Goal: Communication & Community: Answer question/provide support

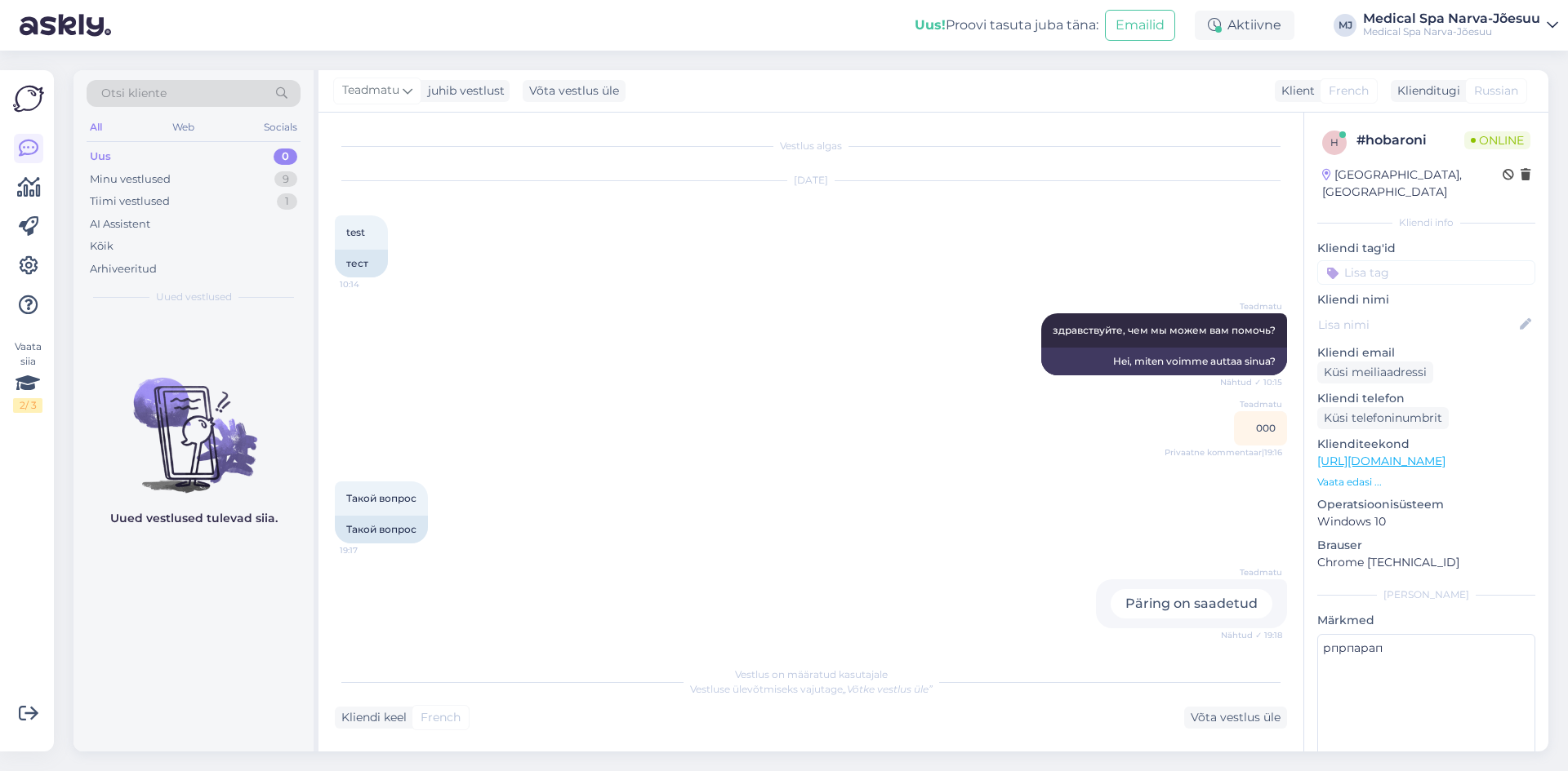
scroll to position [502, 0]
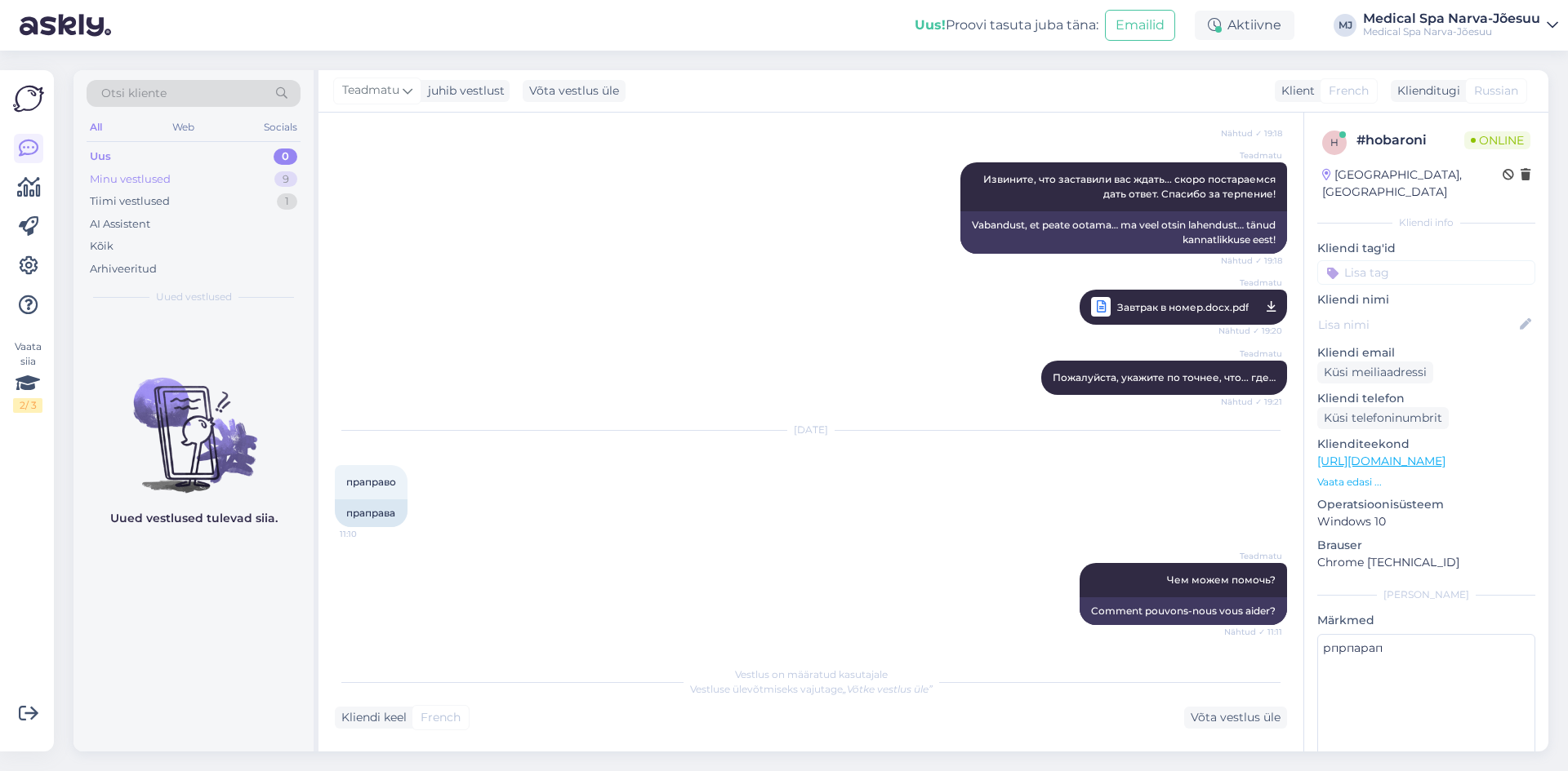
click at [219, 169] on div "Minu vestlused 9" at bounding box center [193, 179] width 214 height 23
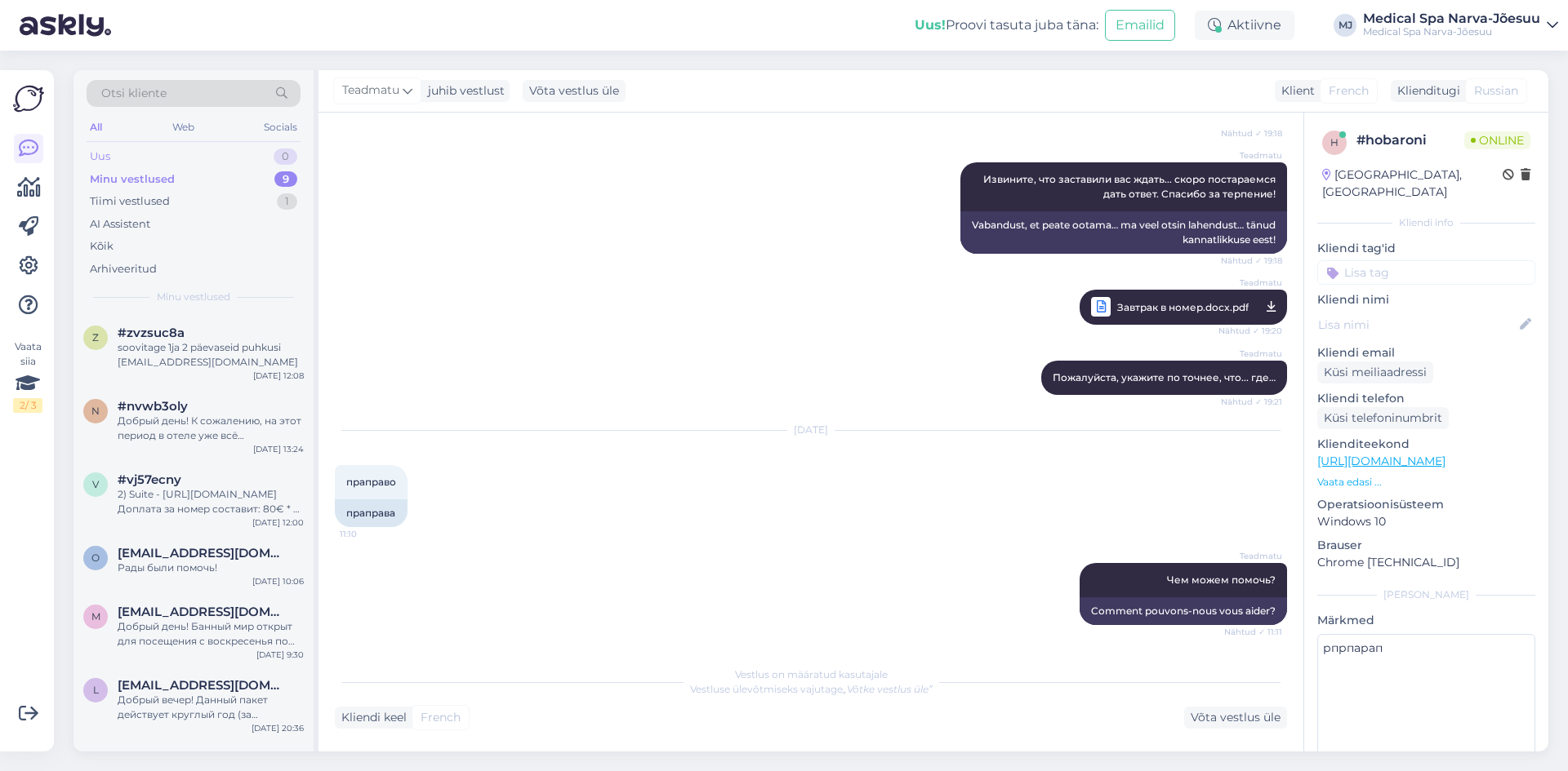
click at [214, 157] on div "Uus 0" at bounding box center [193, 156] width 214 height 23
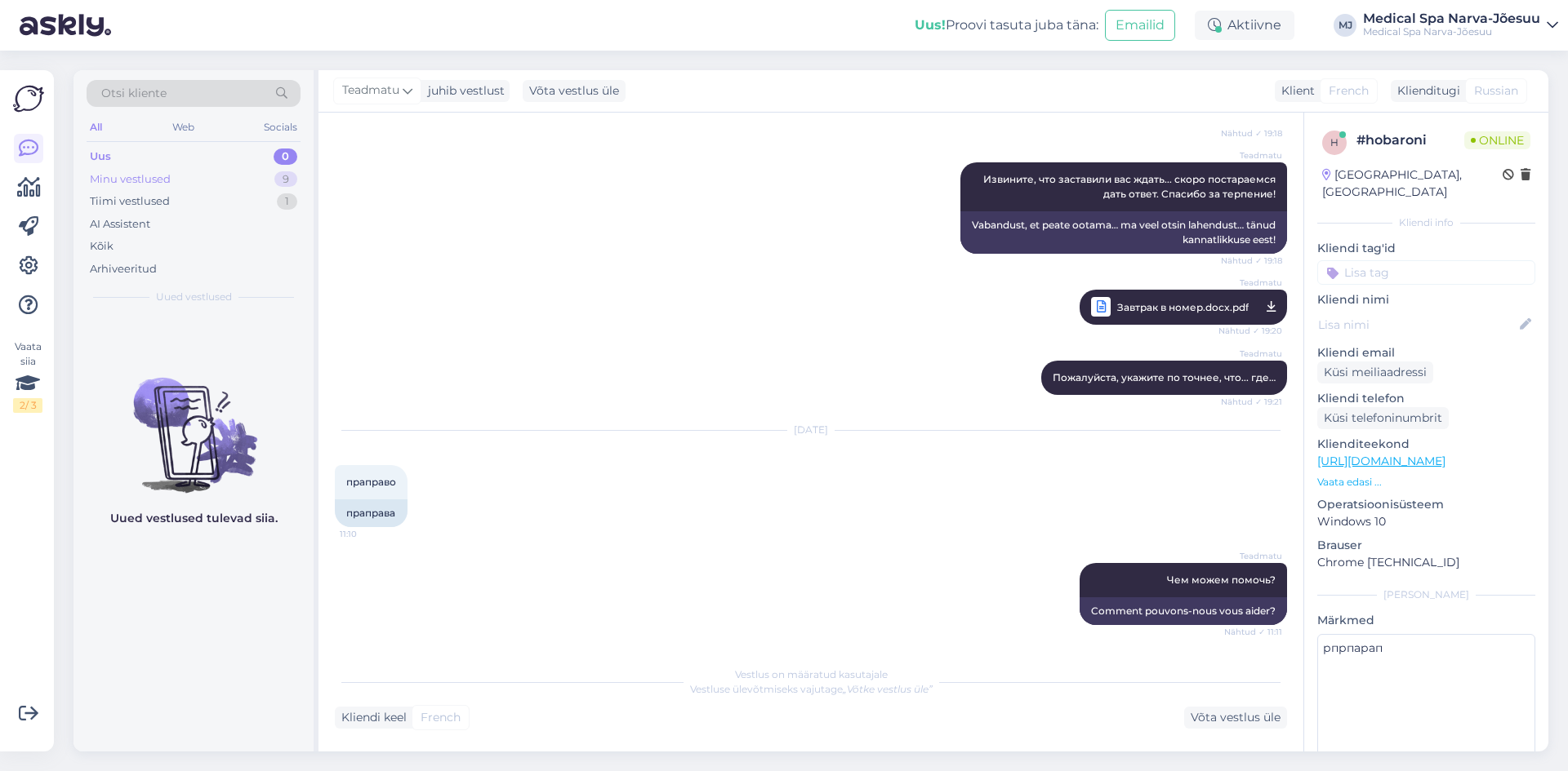
click at [214, 171] on div "Minu vestlused 9" at bounding box center [193, 179] width 214 height 23
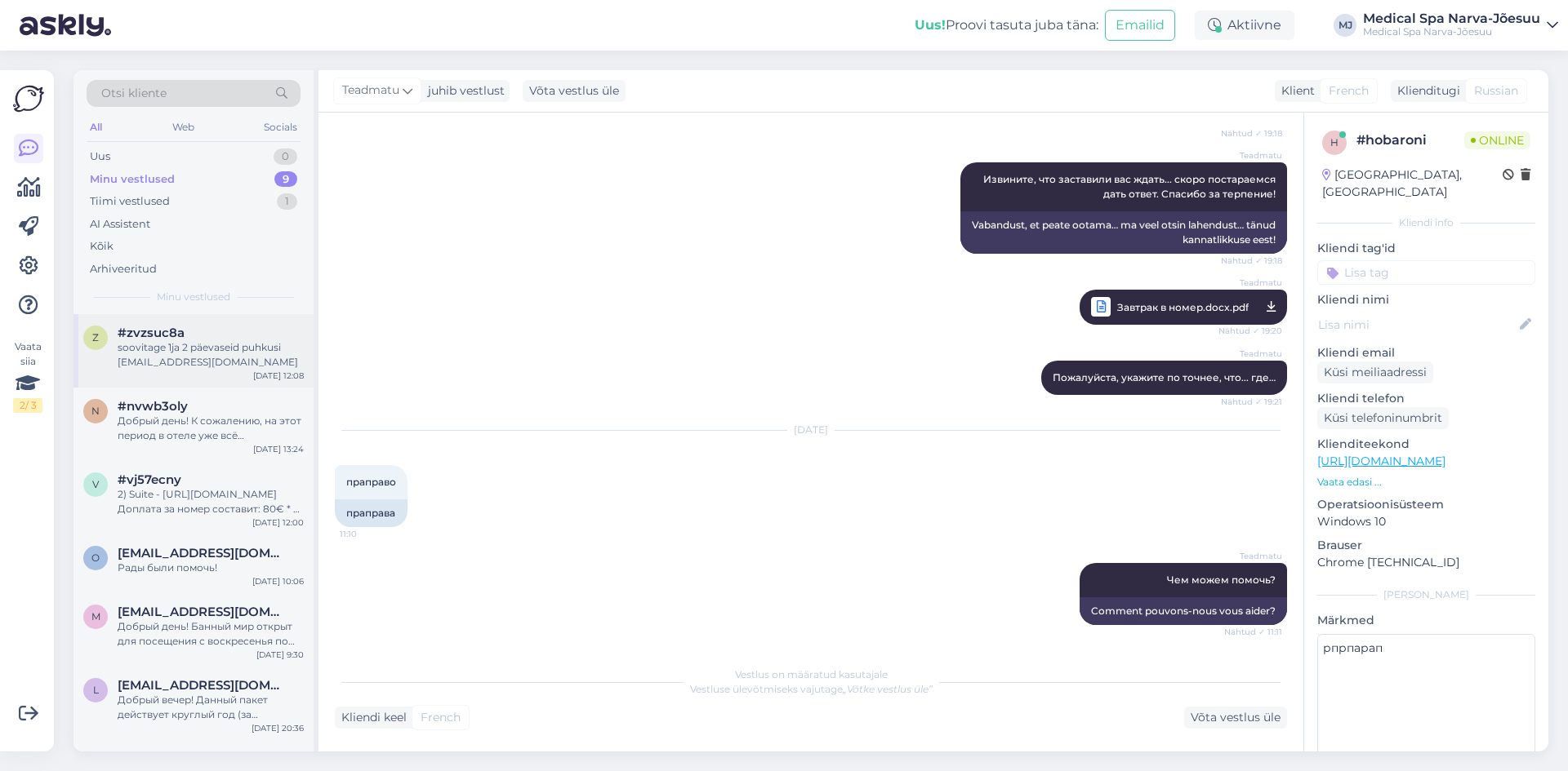
click at [172, 350] on div "soovitage 1ja 2 päevaseid puhkusi tuulineeme@gmail.com" at bounding box center [210, 355] width 186 height 29
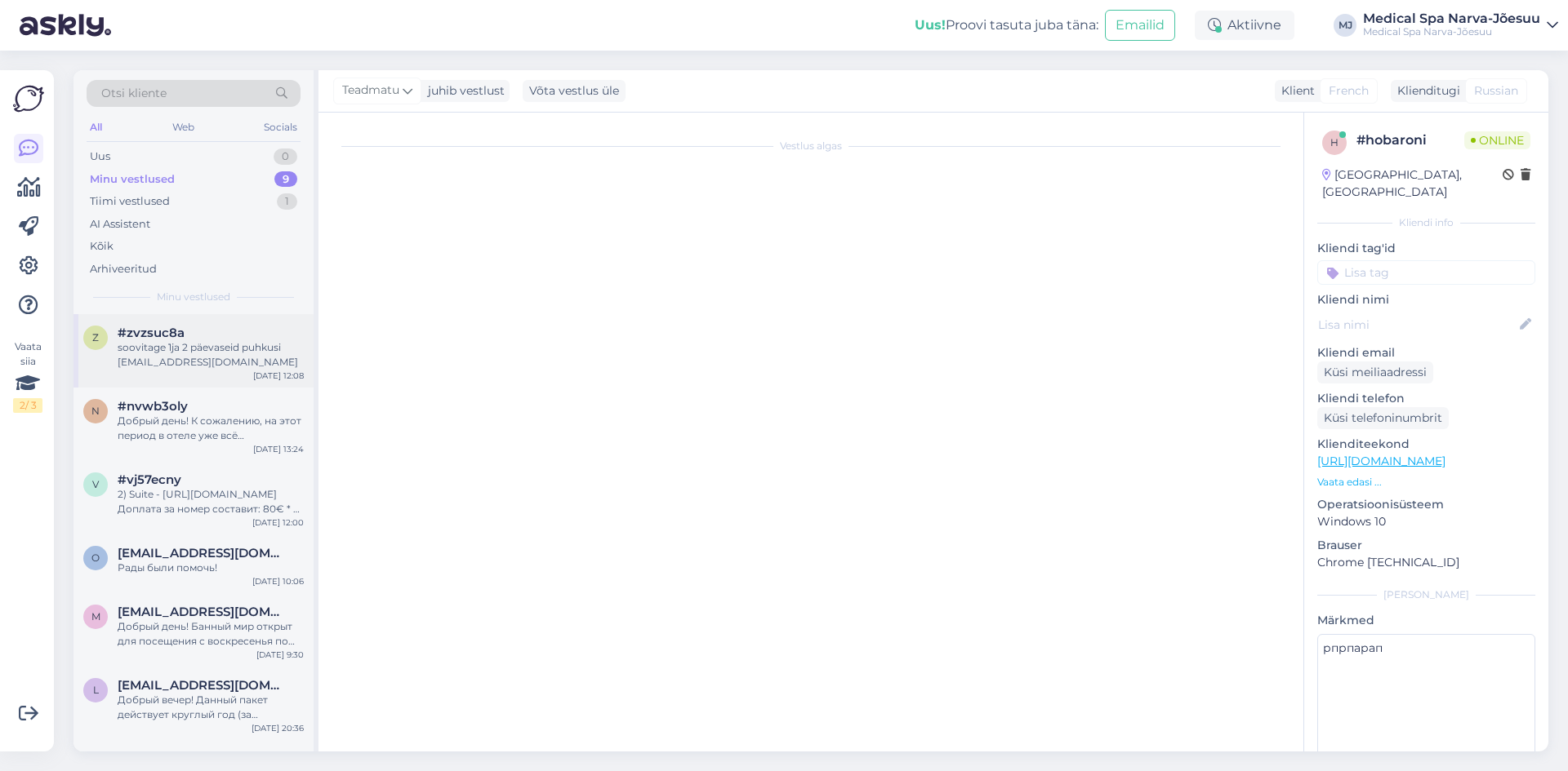
scroll to position [0, 0]
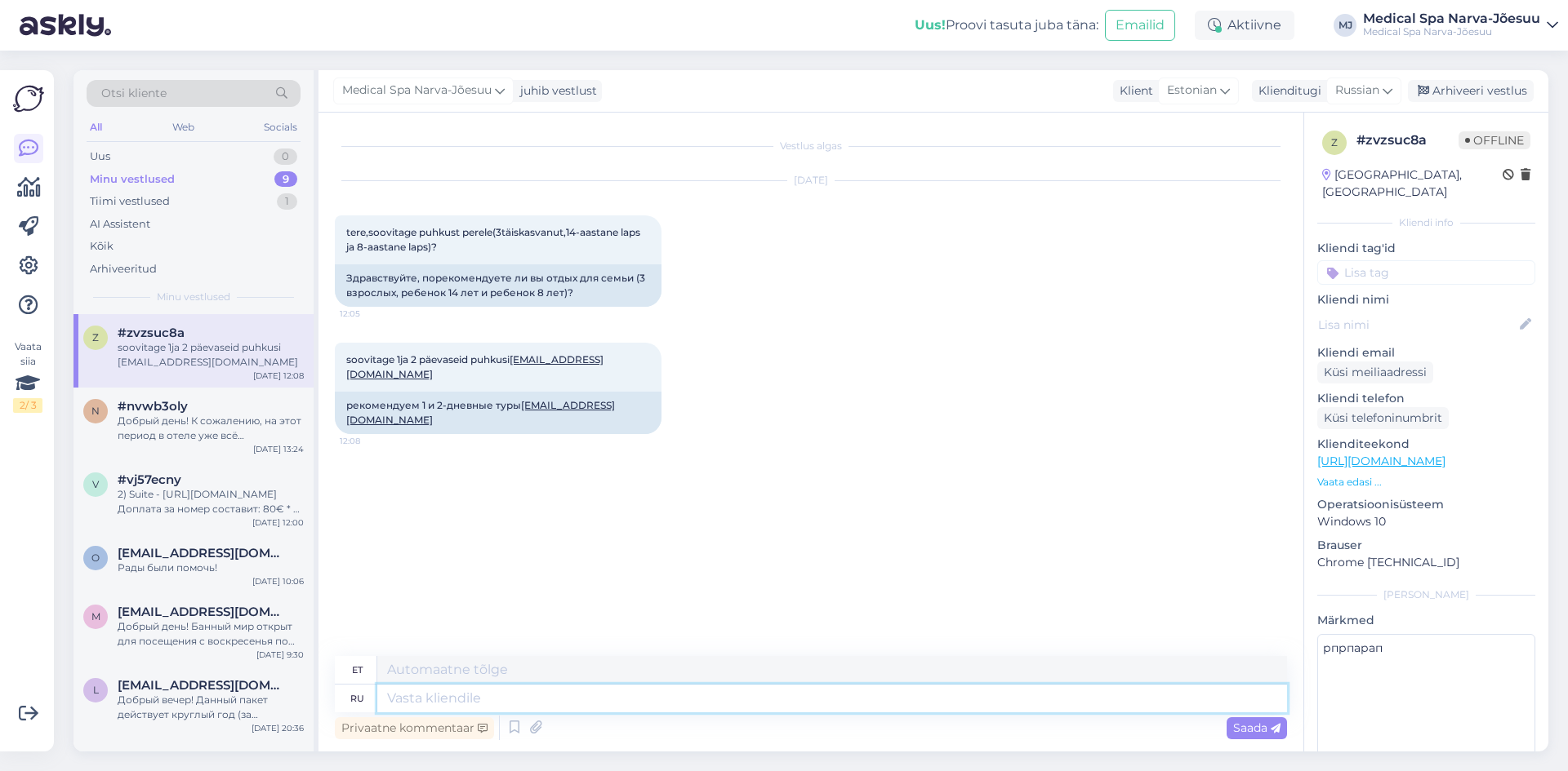
click at [494, 703] on textarea at bounding box center [831, 698] width 909 height 28
type textarea "Мы о"
type textarea "Meie"
type textarea "Мы отправили"
type textarea "Me saatsime"
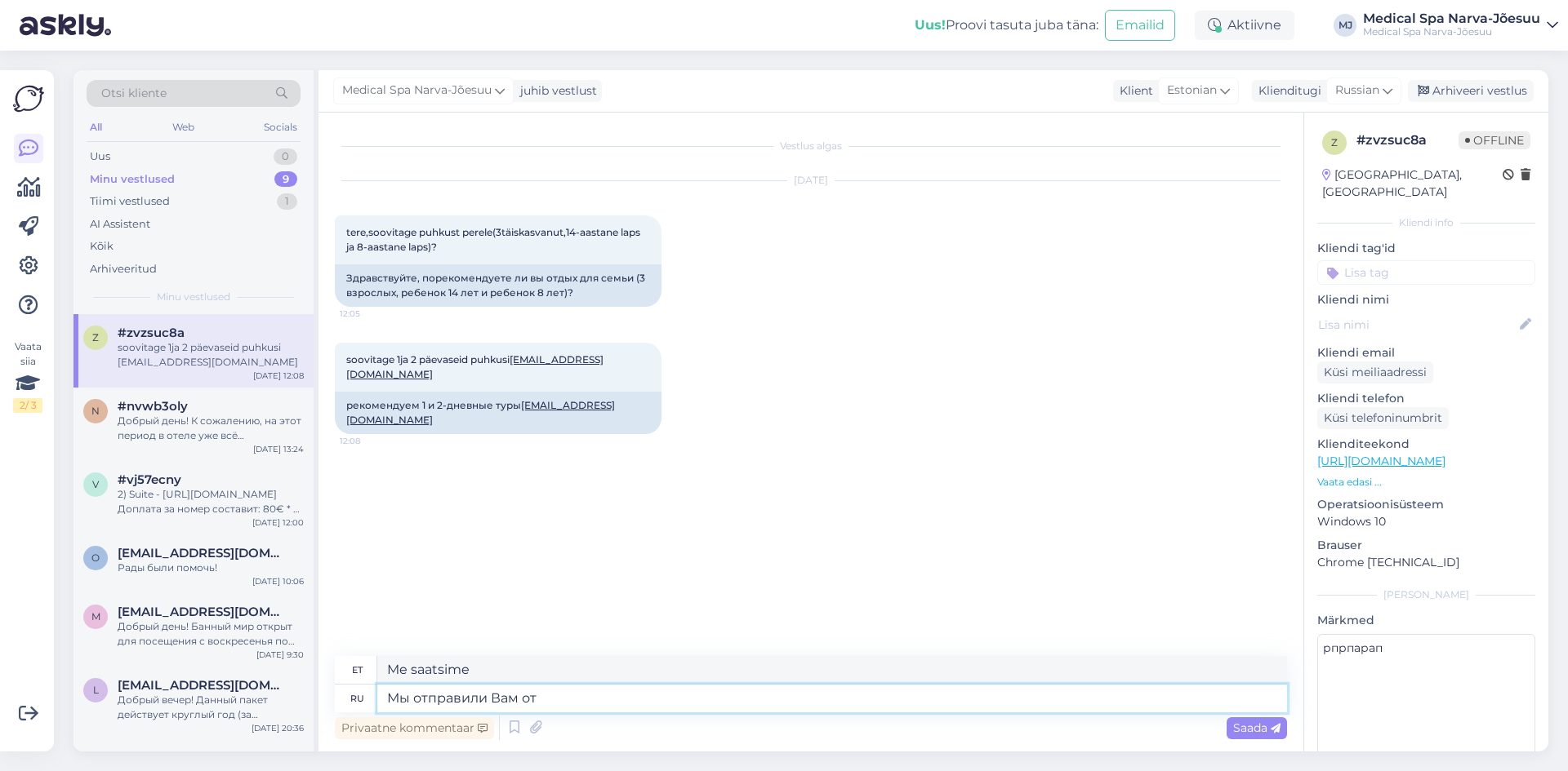
type textarea "Мы отправили Вам отв"
type textarea "Me saatsime teile"
type textarea "Мы отправили Вам ответ"
type textarea "Saatsime teile vastuse"
type textarea "Мы отправили Вам ответ на по"
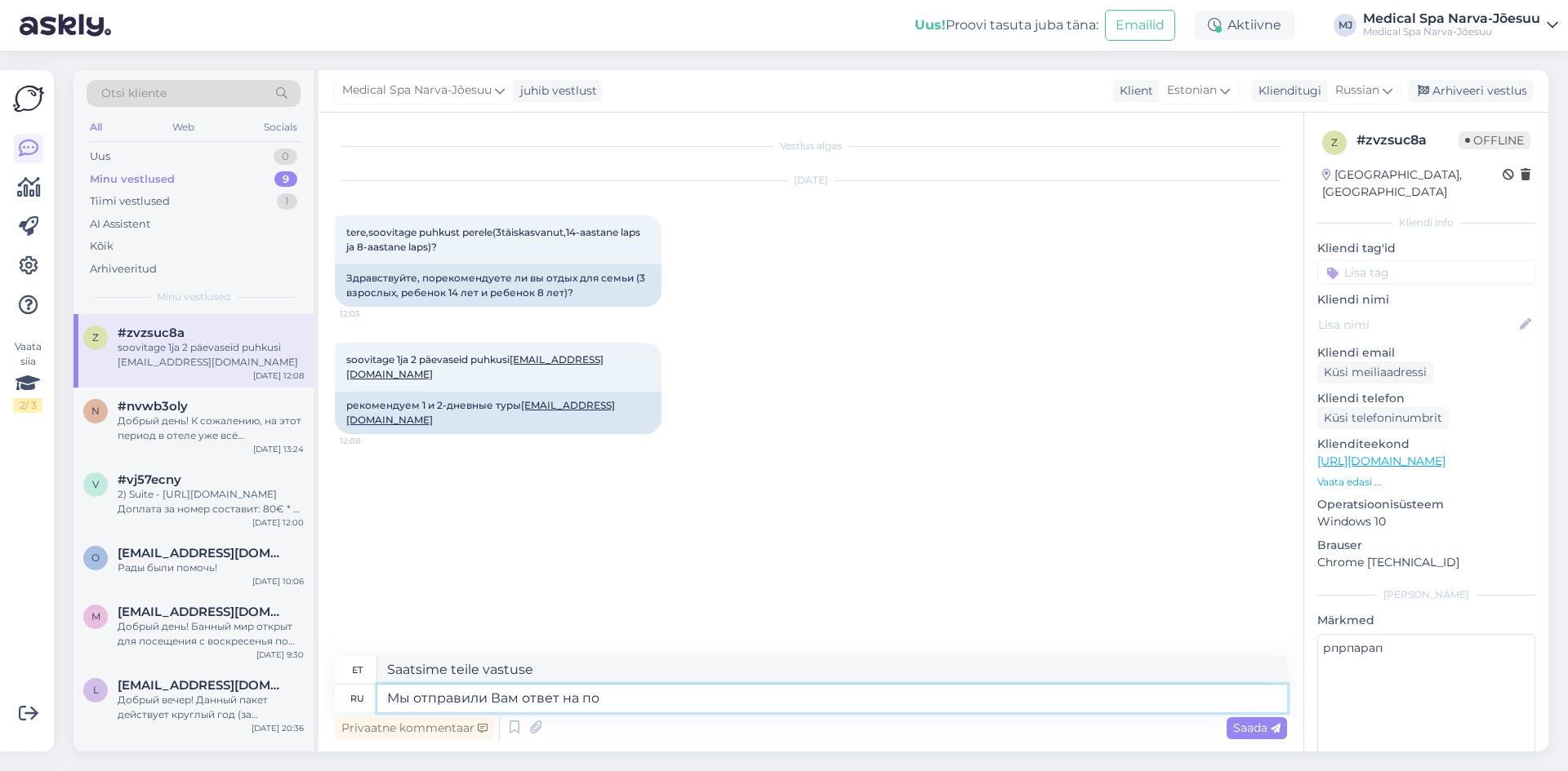
type textarea "Oleme teile vastuse saatnud"
type textarea "Мы отправили Вам ответ на элетронную по"
type textarea "Oleme teile vastuse e-posti teel saatnud."
type textarea "Мы отправили Вам ответ на элетронную почту."
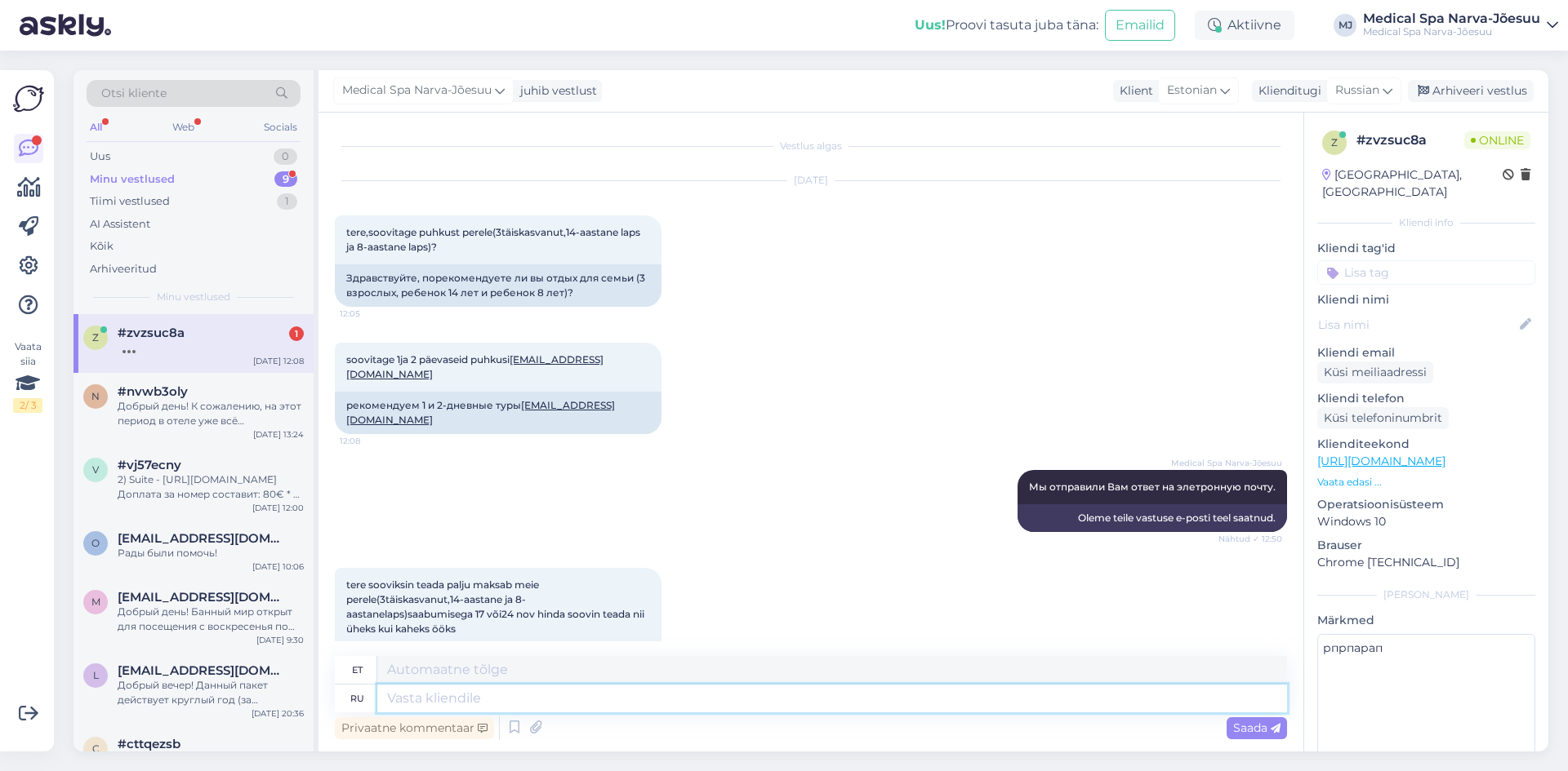
scroll to position [80, 0]
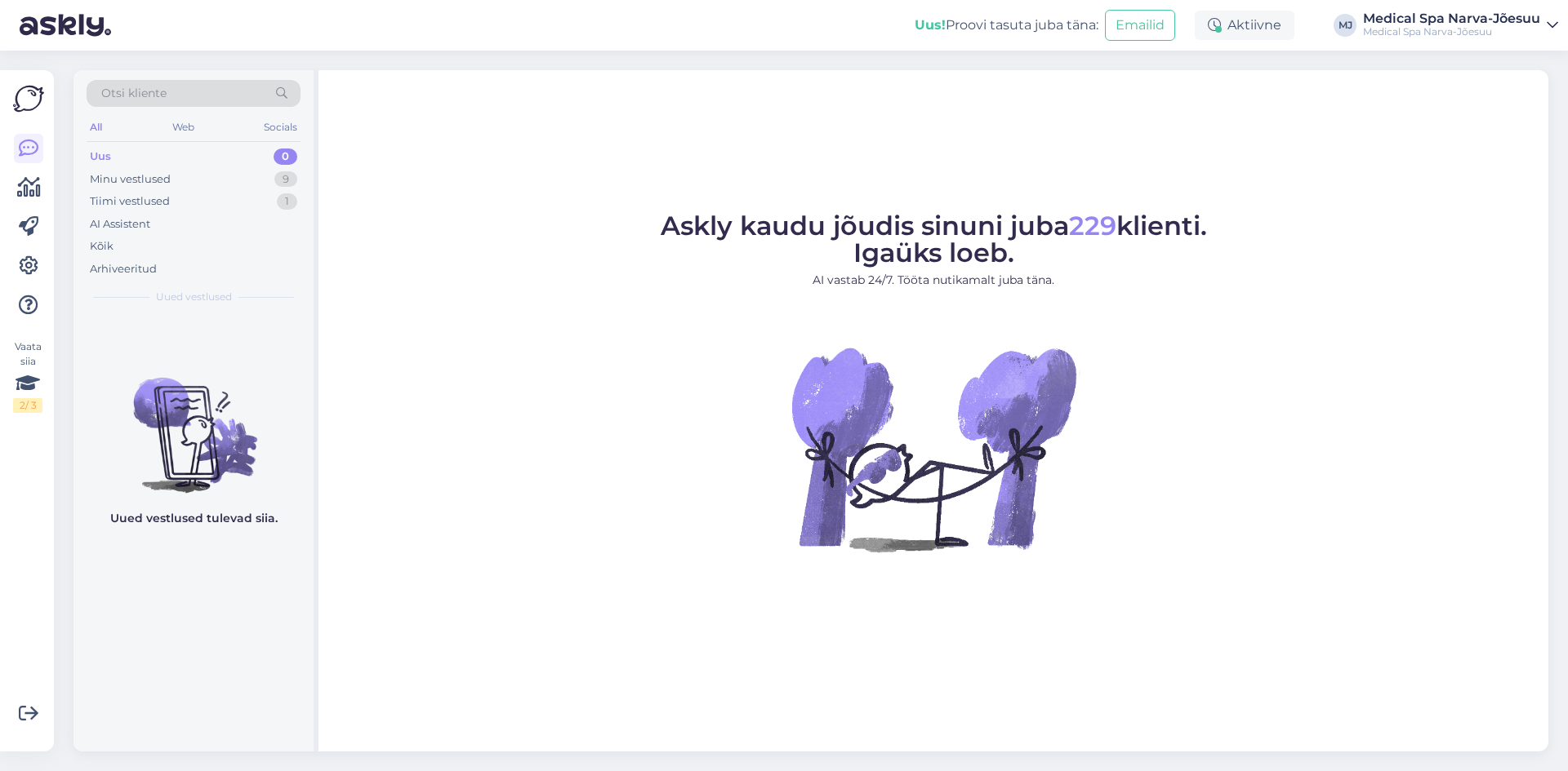
click at [197, 162] on div "Uus 0" at bounding box center [193, 156] width 214 height 23
click at [197, 172] on div "Minu vestlused 9" at bounding box center [193, 179] width 214 height 23
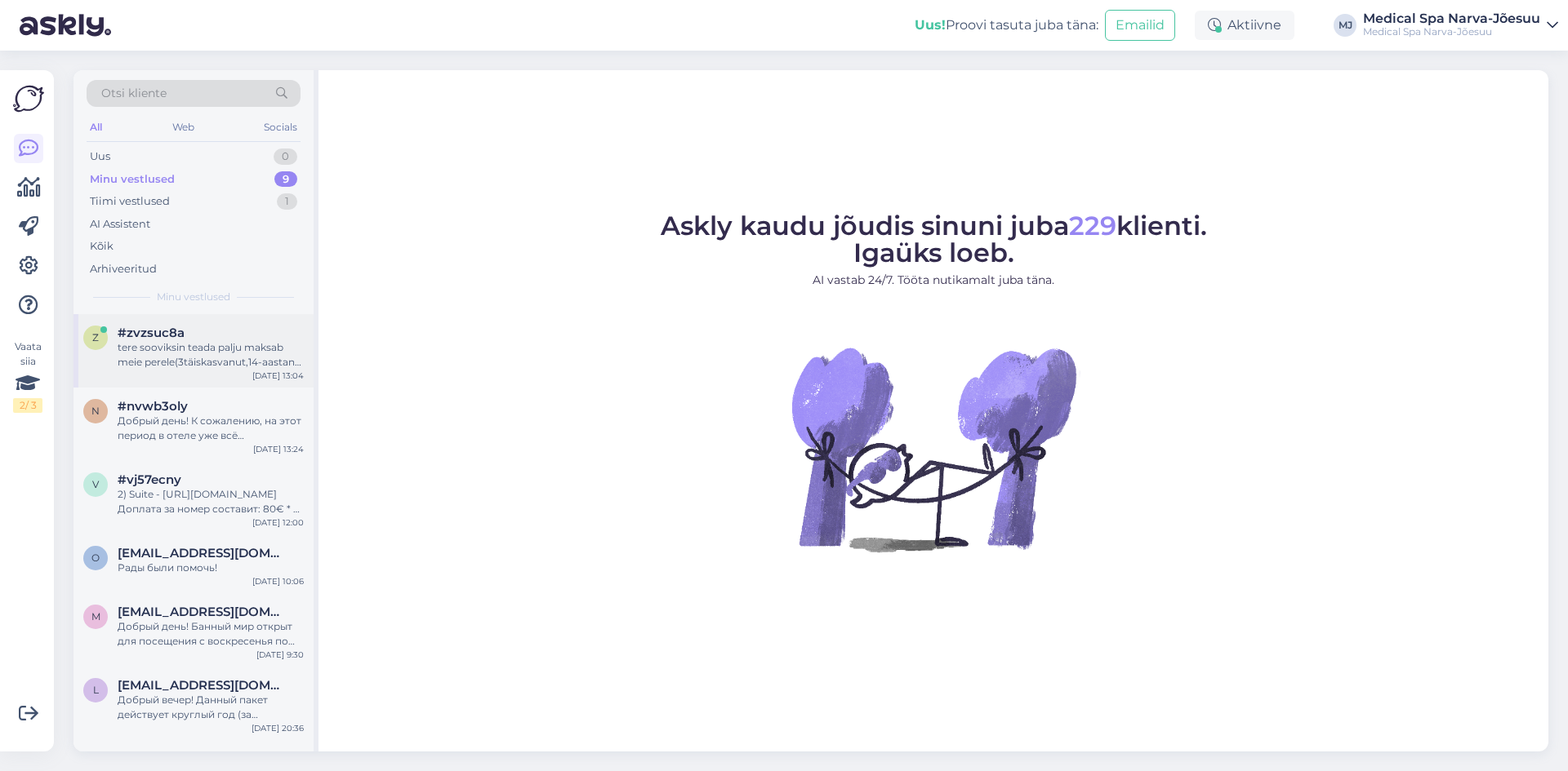
click at [171, 333] on span "#zvzsuc8a" at bounding box center [151, 332] width 67 height 14
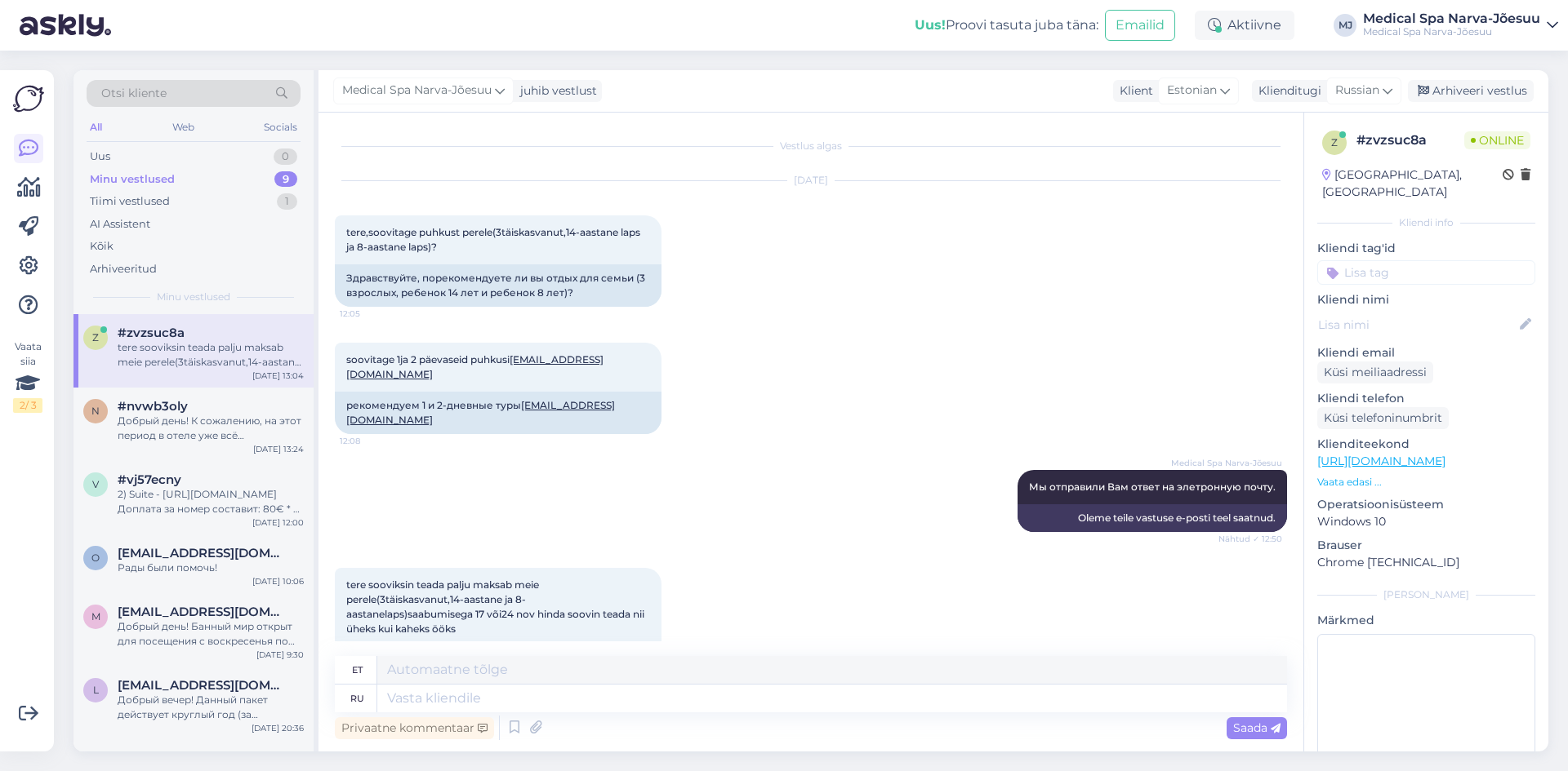
scroll to position [80, 0]
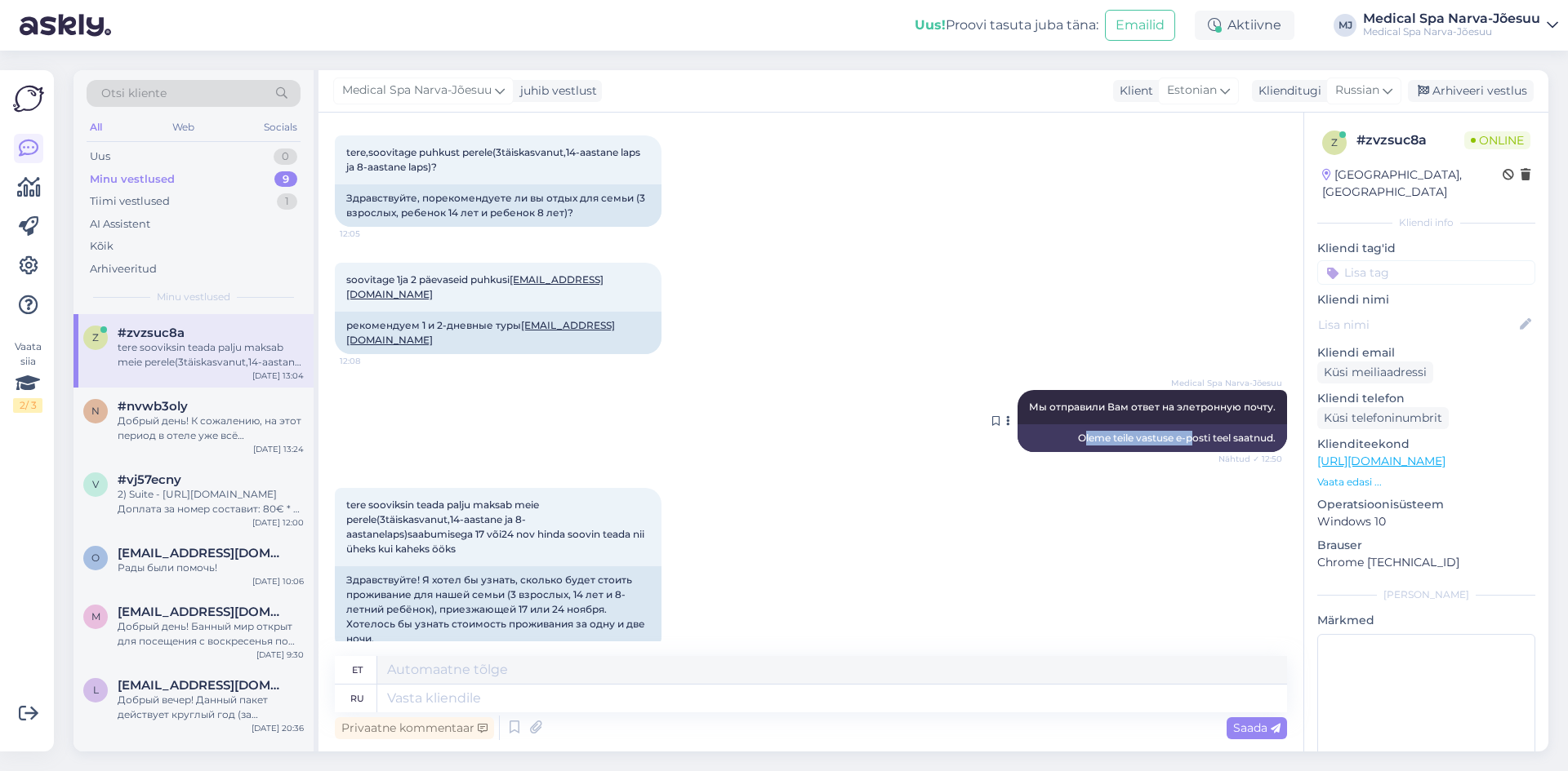
drag, startPoint x: 1068, startPoint y: 409, endPoint x: 1207, endPoint y: 409, distance: 139.0
click at [1194, 425] on div "Oleme teile vastuse e-posti teel saatnud." at bounding box center [1152, 438] width 269 height 28
click at [1207, 425] on div "Oleme teile vastuse e-posti teel saatnud." at bounding box center [1152, 438] width 269 height 28
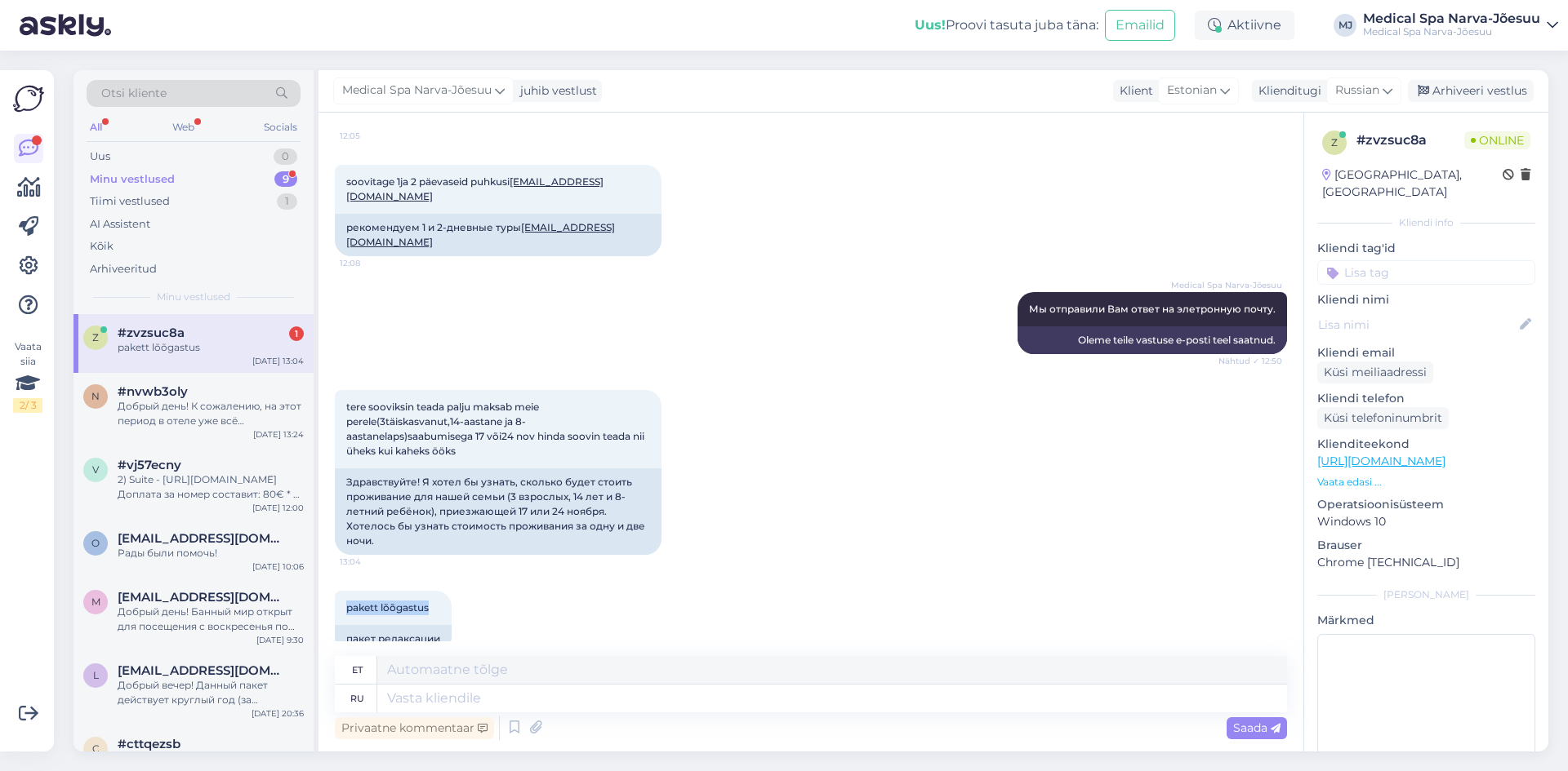
drag, startPoint x: 427, startPoint y: 577, endPoint x: 331, endPoint y: 578, distance: 96.0
click at [331, 578] on div "Vestlus algas [DATE] tere,soovitage puhkust perele(3täiskasvanut,14-aastane lap…" at bounding box center [811, 432] width 985 height 639
click at [385, 601] on span "pakett lõõgastus" at bounding box center [388, 607] width 82 height 13
